Goal: Task Accomplishment & Management: Manage account settings

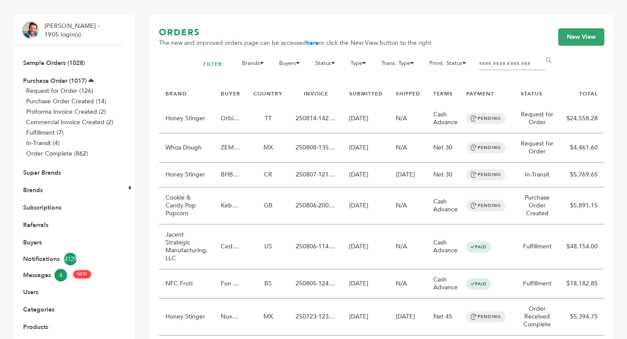
scroll to position [69, 0]
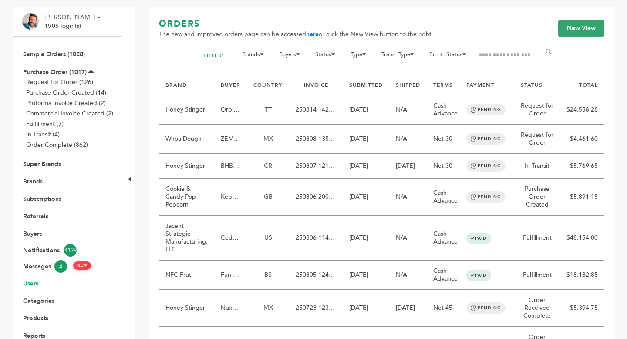
click at [35, 279] on link "Users" at bounding box center [30, 283] width 15 height 8
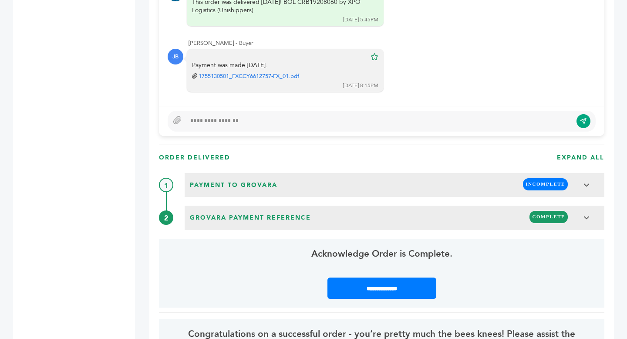
scroll to position [796, 0]
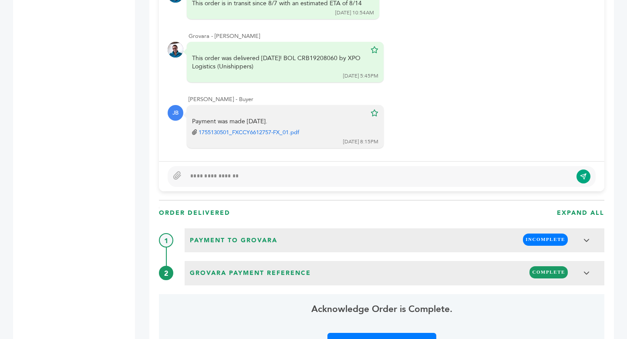
scroll to position [742, 0]
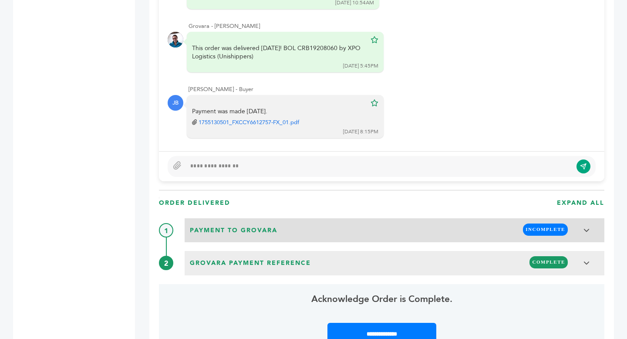
click at [376, 225] on div "Payment to Grovara INCOMPLETE" at bounding box center [394, 229] width 414 height 17
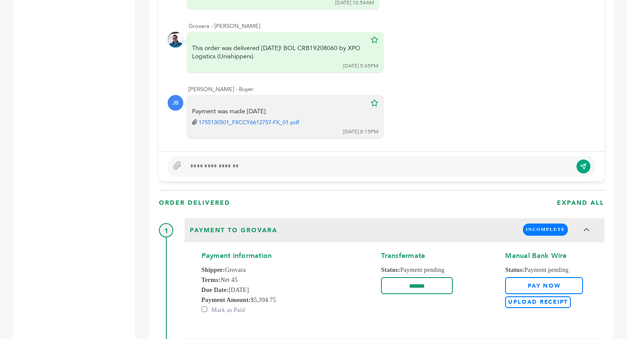
scroll to position [235, 0]
click at [525, 302] on label "Upload Receipt" at bounding box center [538, 302] width 66 height 12
click at [571, 297] on input "Upload Receipt" at bounding box center [571, 297] width 0 height 0
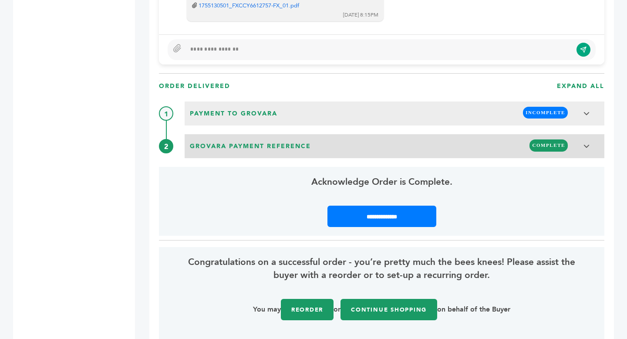
scroll to position [235, 0]
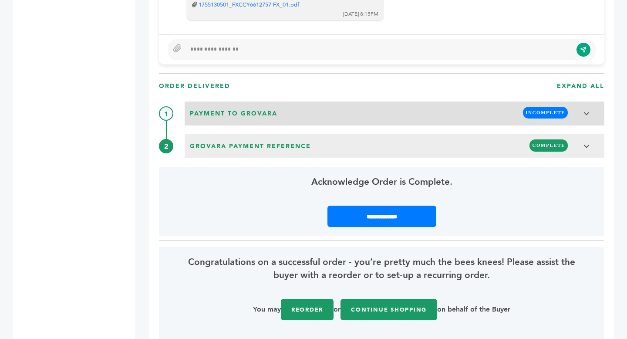
click at [422, 117] on div "Payment to Grovara INCOMPLETE" at bounding box center [394, 112] width 414 height 17
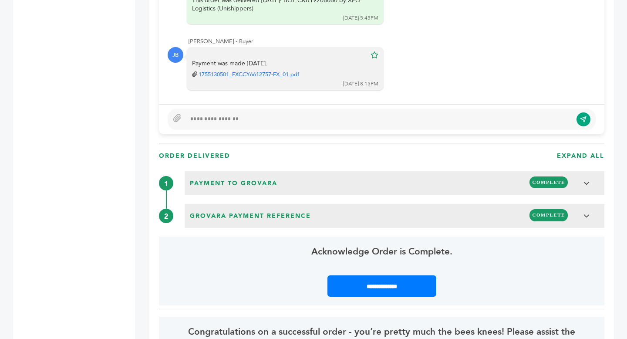
scroll to position [802, 0]
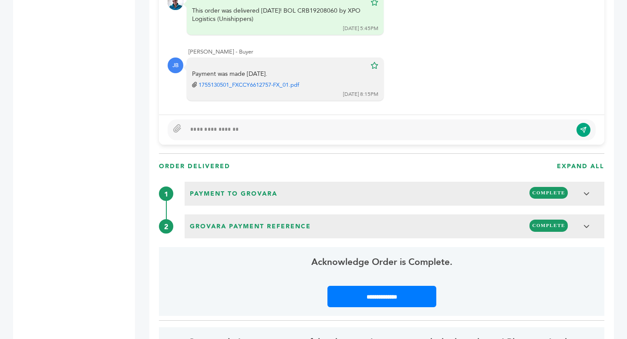
click at [254, 126] on div at bounding box center [379, 129] width 386 height 10
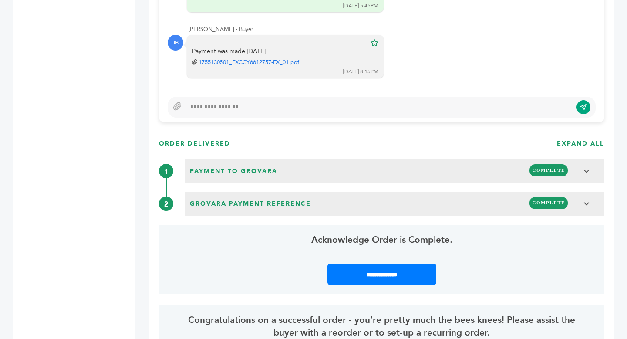
scroll to position [779, 0]
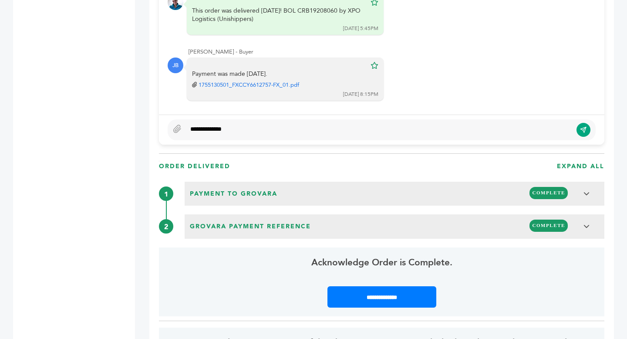
type textarea "**********"
click at [582, 132] on icon "submit" at bounding box center [583, 129] width 7 height 7
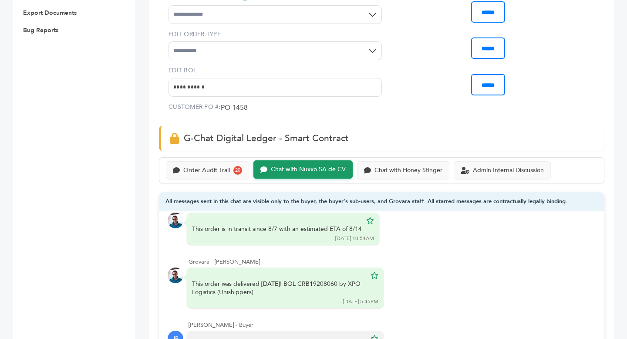
scroll to position [464, 0]
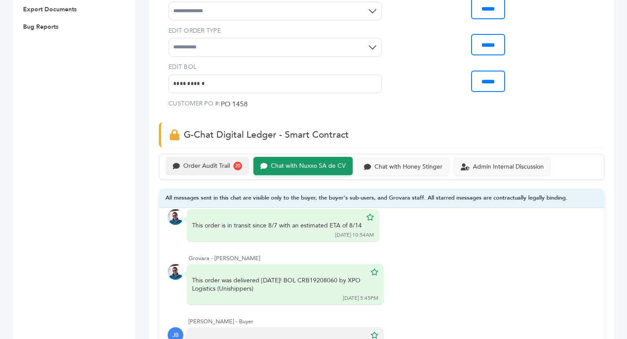
click at [203, 157] on div "Order Audit Trail 20" at bounding box center [207, 166] width 83 height 18
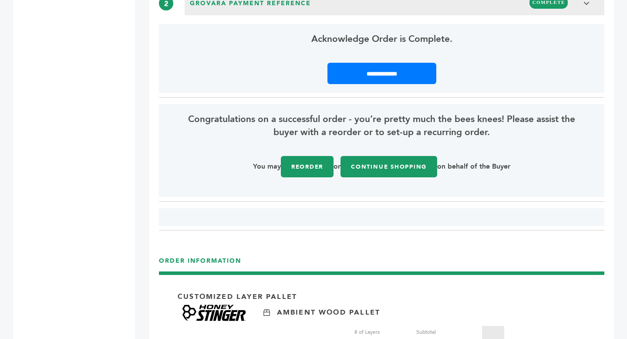
scroll to position [999, 0]
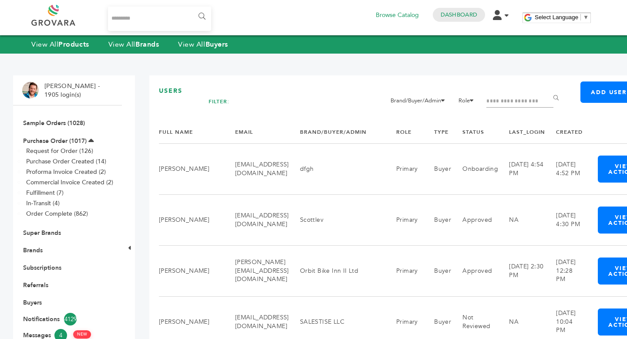
click at [525, 104] on input "Filter by keywords" at bounding box center [519, 101] width 67 height 12
paste input "**********"
type input "**********"
click at [547, 89] on input "******" at bounding box center [557, 97] width 20 height 17
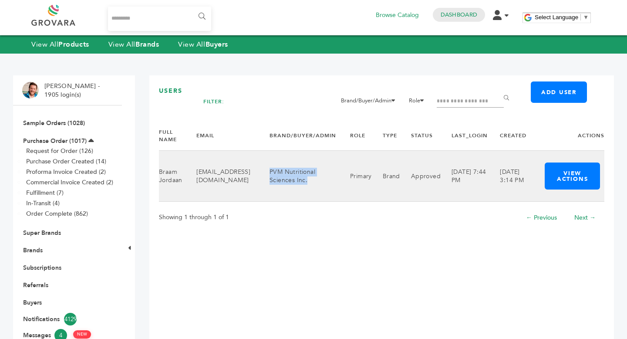
drag, startPoint x: 264, startPoint y: 168, endPoint x: 308, endPoint y: 185, distance: 46.6
click at [308, 185] on td "PVM Nutritional Sciences Inc." at bounding box center [299, 176] width 81 height 51
copy td "PVM Nutritional Sciences Inc."
click at [565, 173] on button "View Actions" at bounding box center [571, 175] width 55 height 27
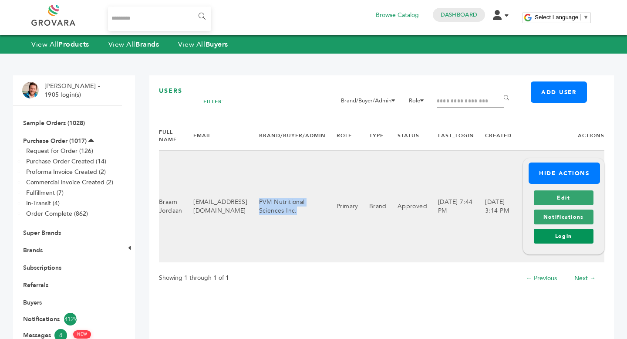
click at [566, 239] on link "Login" at bounding box center [564, 235] width 60 height 15
